Goal: Find specific page/section: Find specific page/section

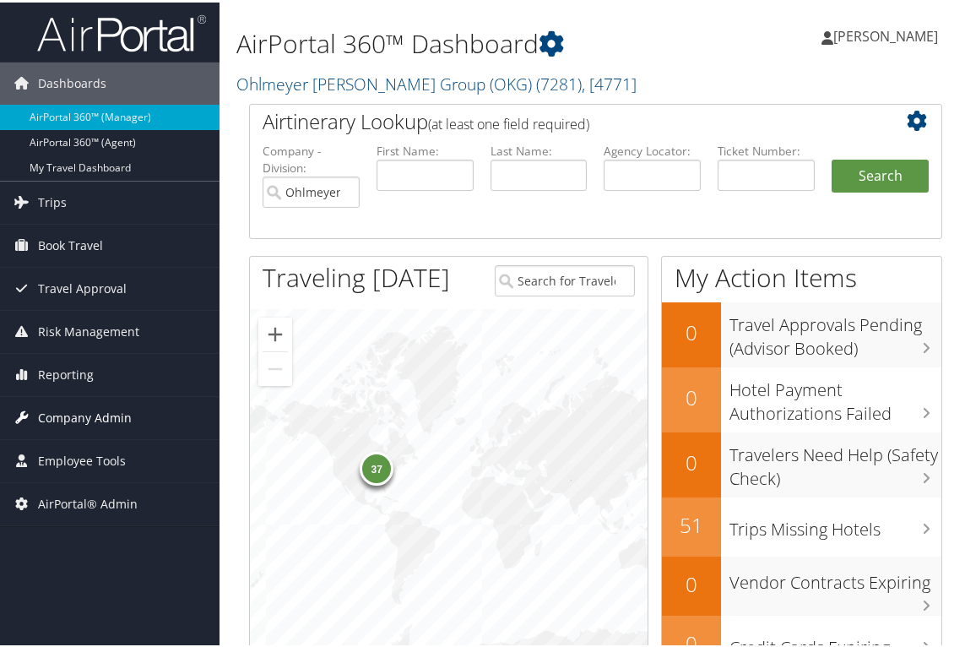
click at [92, 421] on span "Company Admin" at bounding box center [85, 415] width 94 height 42
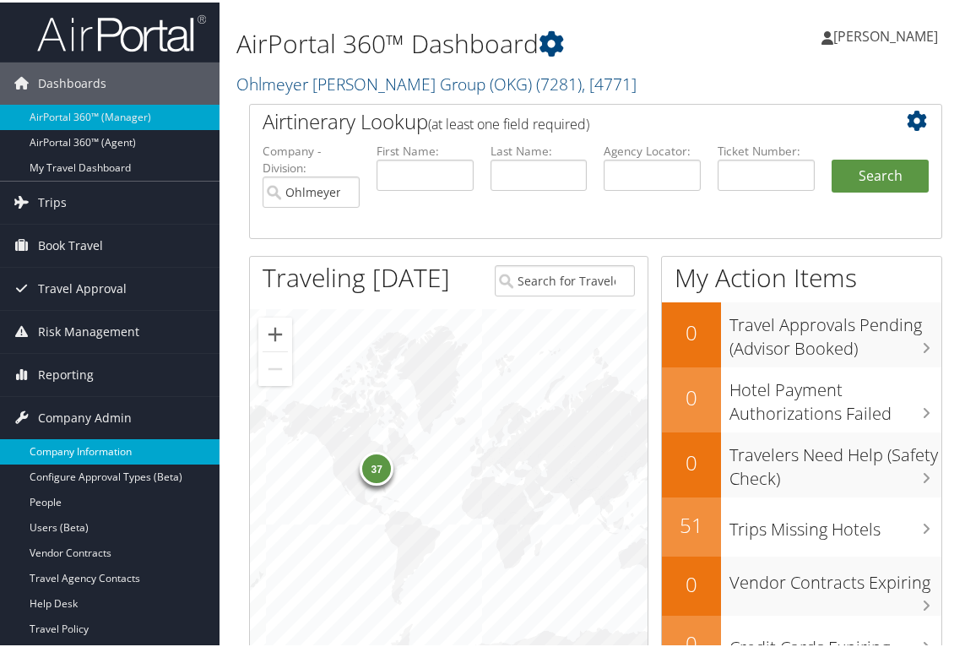
click at [79, 448] on link "Company Information" at bounding box center [110, 449] width 220 height 25
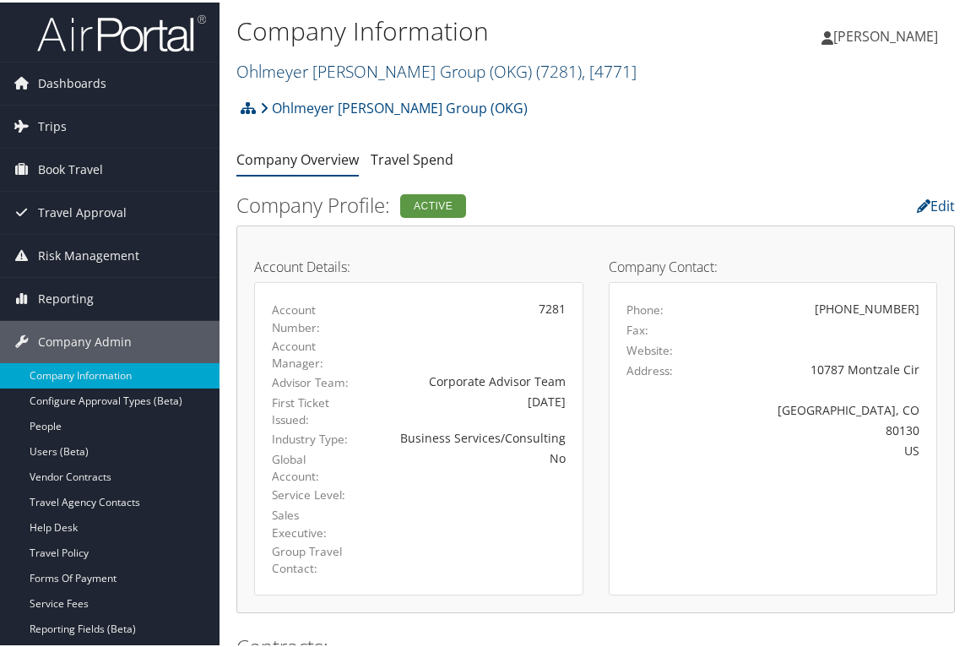
drag, startPoint x: 530, startPoint y: 58, endPoint x: 520, endPoint y: 59, distance: 10.2
click at [536, 58] on span "( 7281 )" at bounding box center [559, 68] width 46 height 23
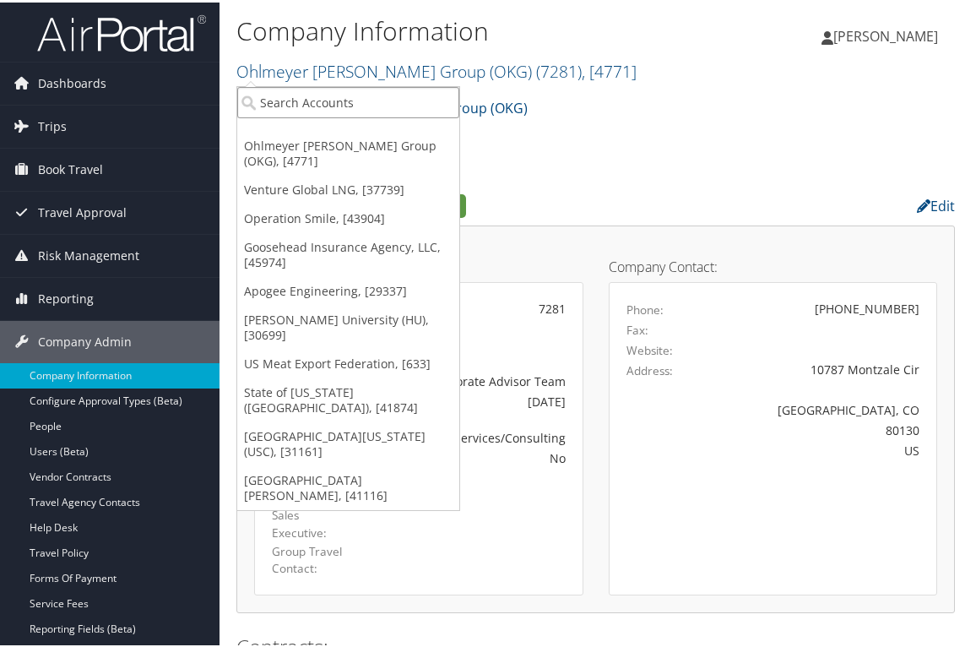
click at [418, 99] on input "search" at bounding box center [348, 99] width 222 height 31
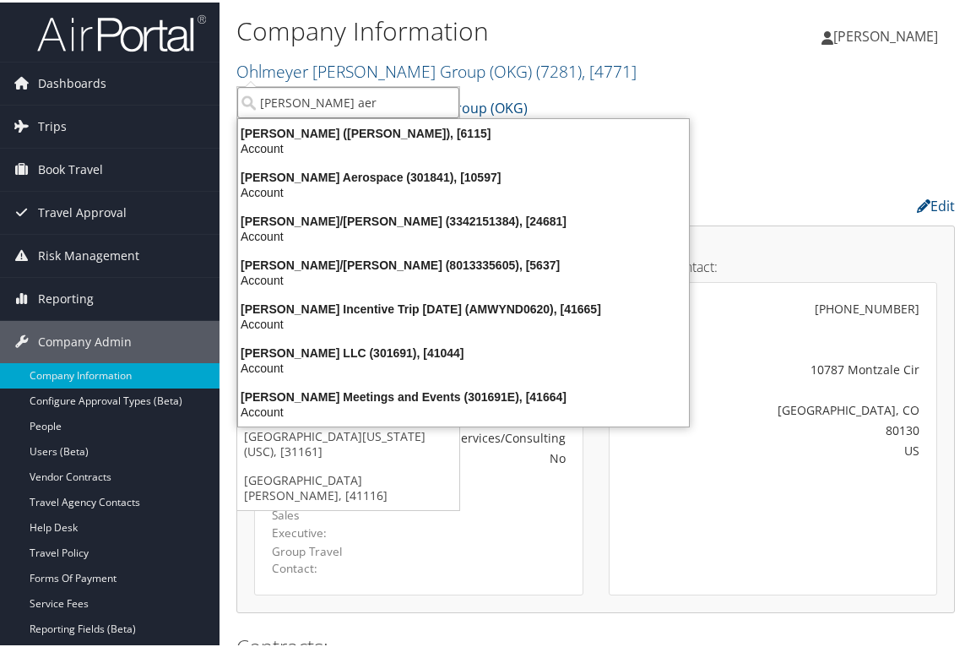
type input "stark aero"
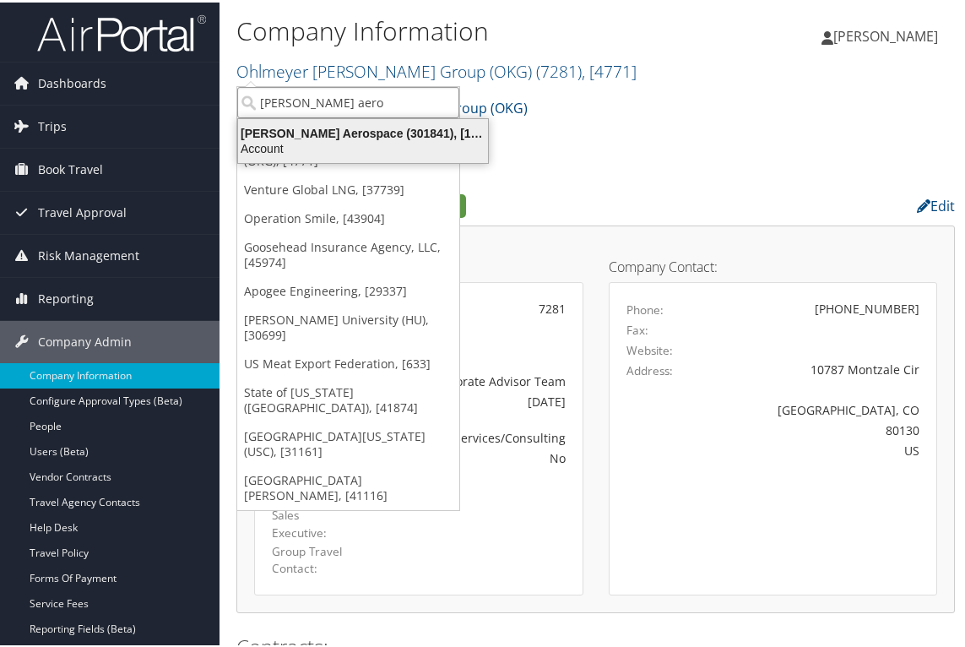
click at [406, 142] on div "Account" at bounding box center [363, 146] width 270 height 15
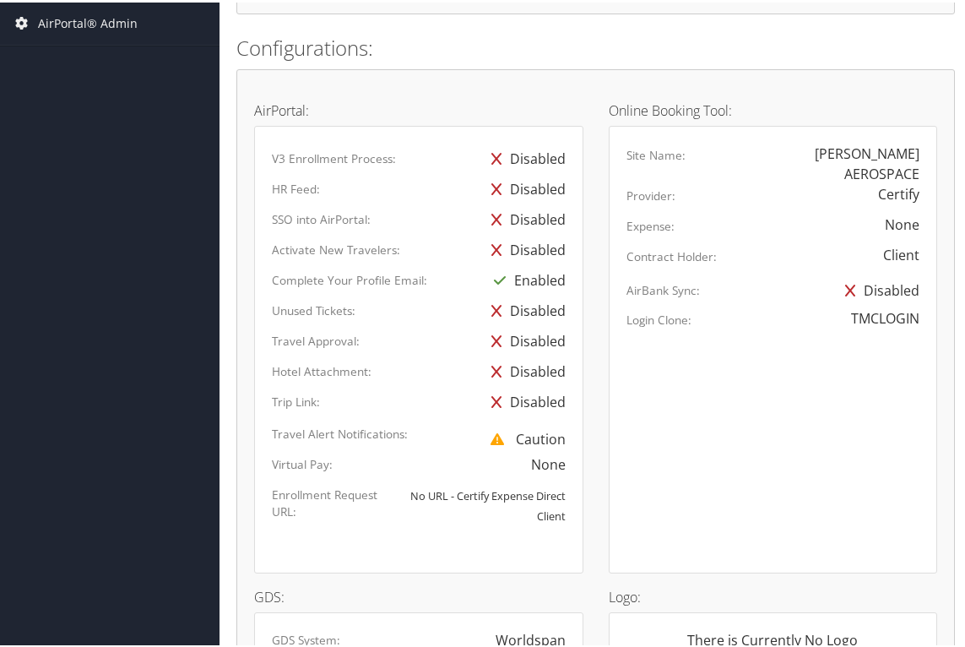
scroll to position [1013, 0]
